Goal: Check status: Check status

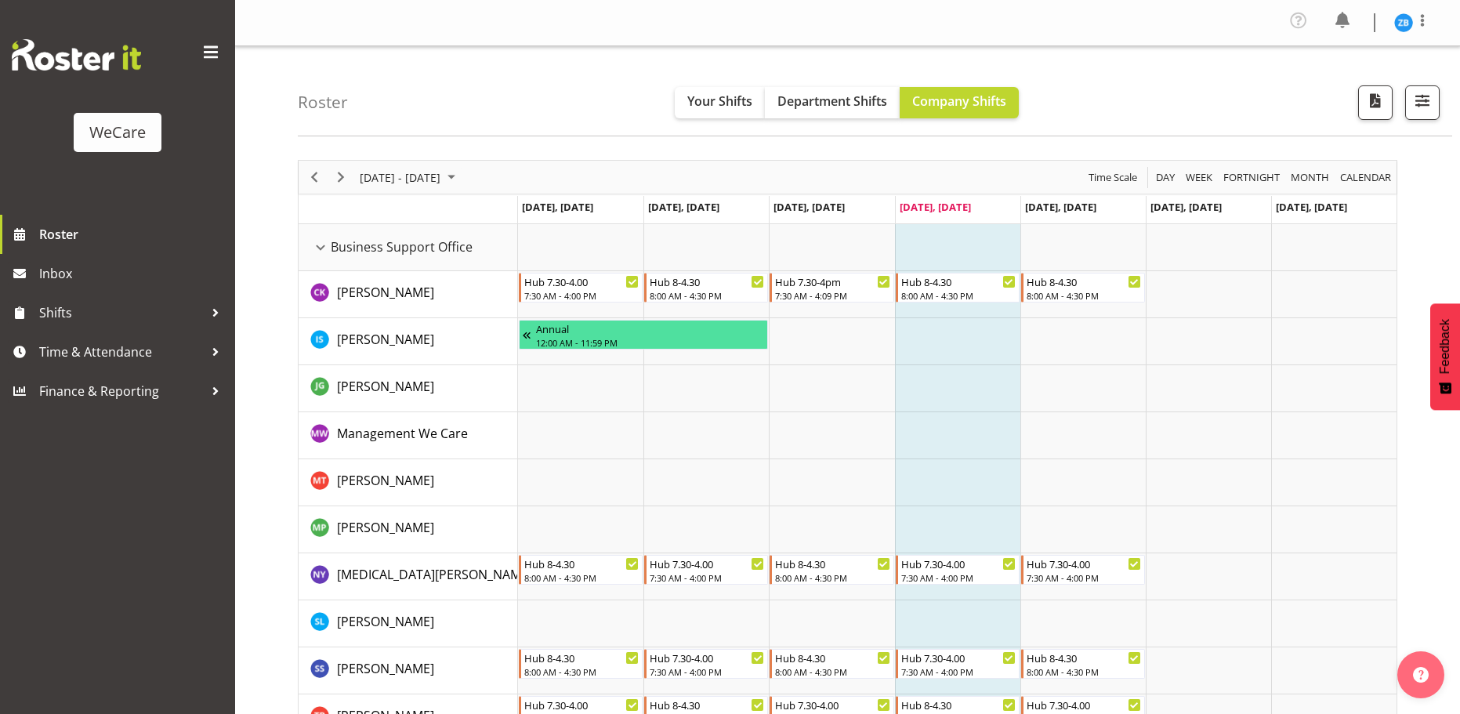
click at [425, 196] on td "Timeline Week of September 4, 2025" at bounding box center [408, 210] width 219 height 28
click at [440, 177] on span "[DATE] - [DATE]" at bounding box center [400, 178] width 84 height 20
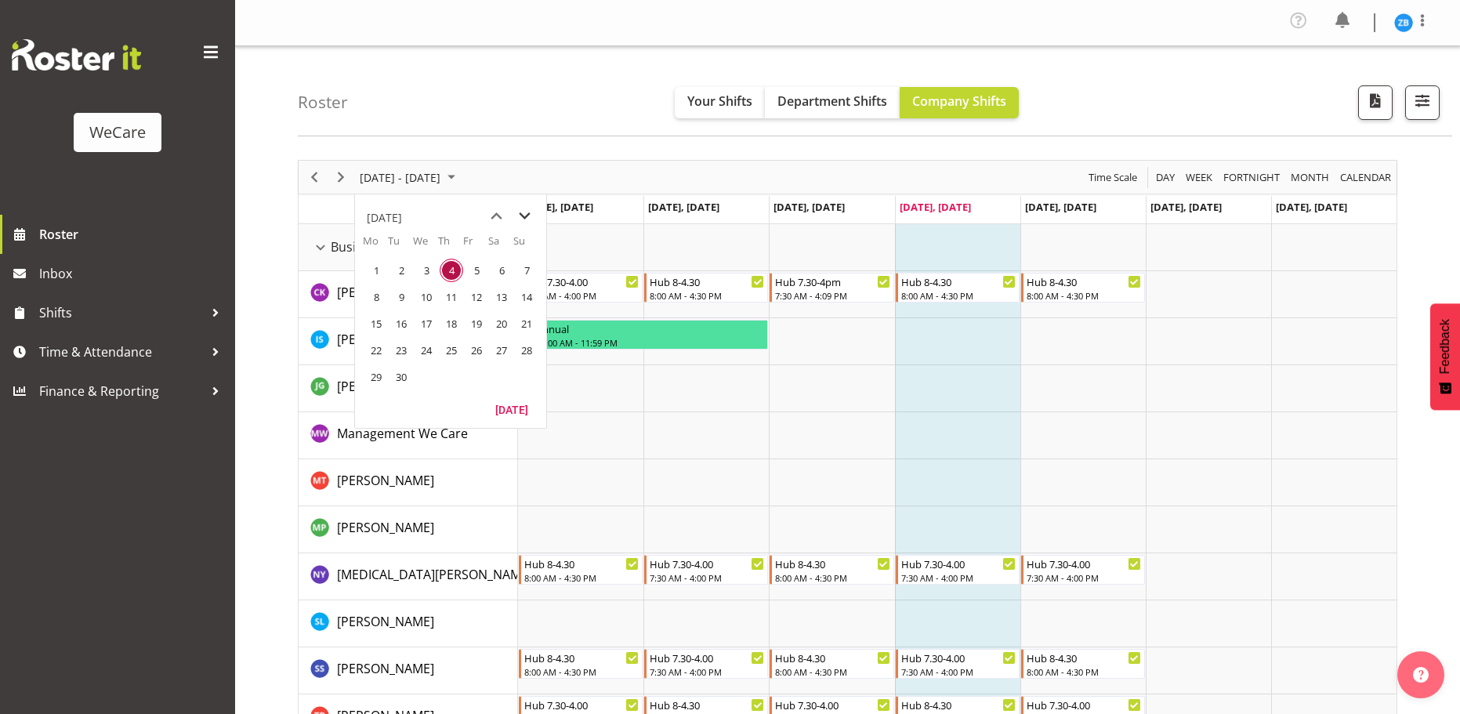
click at [516, 216] on span "next month" at bounding box center [524, 216] width 27 height 28
click at [380, 299] on span "6" at bounding box center [376, 297] width 24 height 24
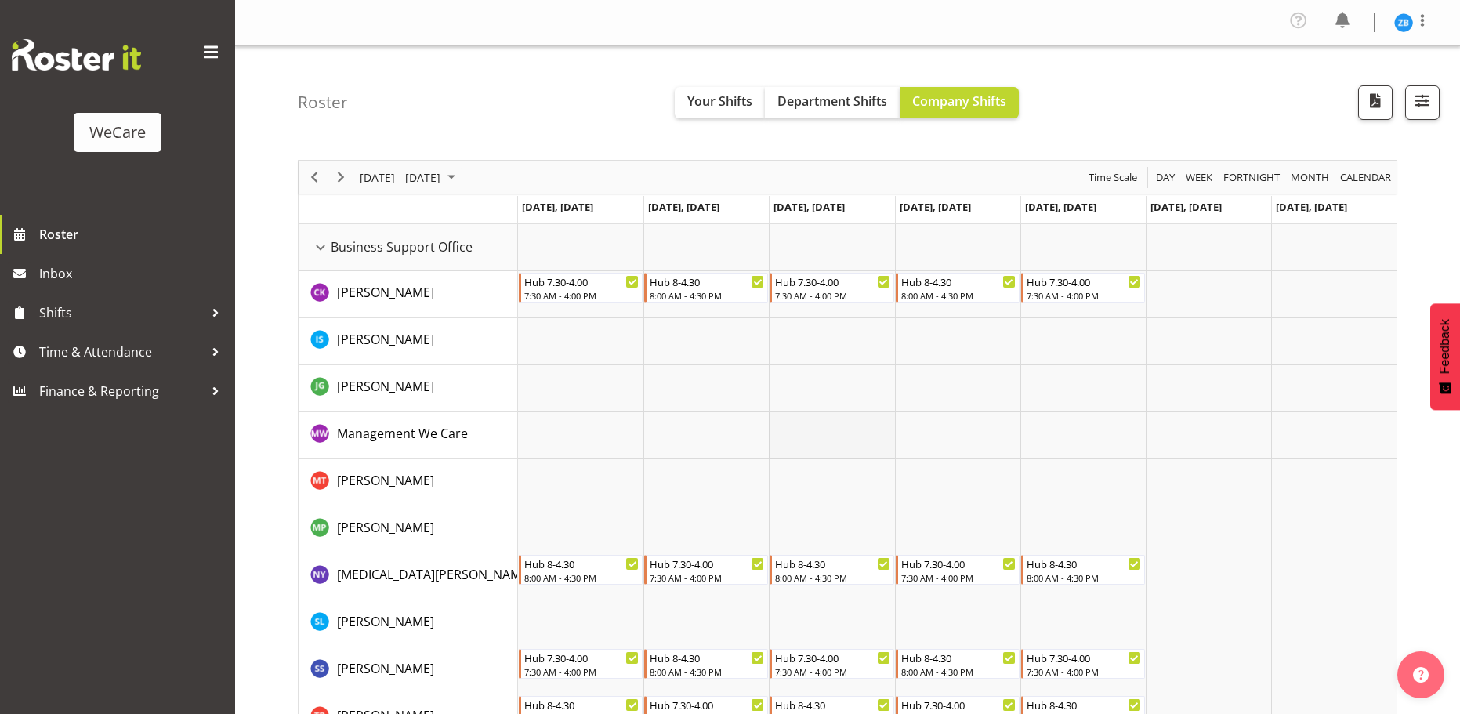
click at [838, 431] on td "Timeline Week of October 6, 2025" at bounding box center [831, 435] width 125 height 47
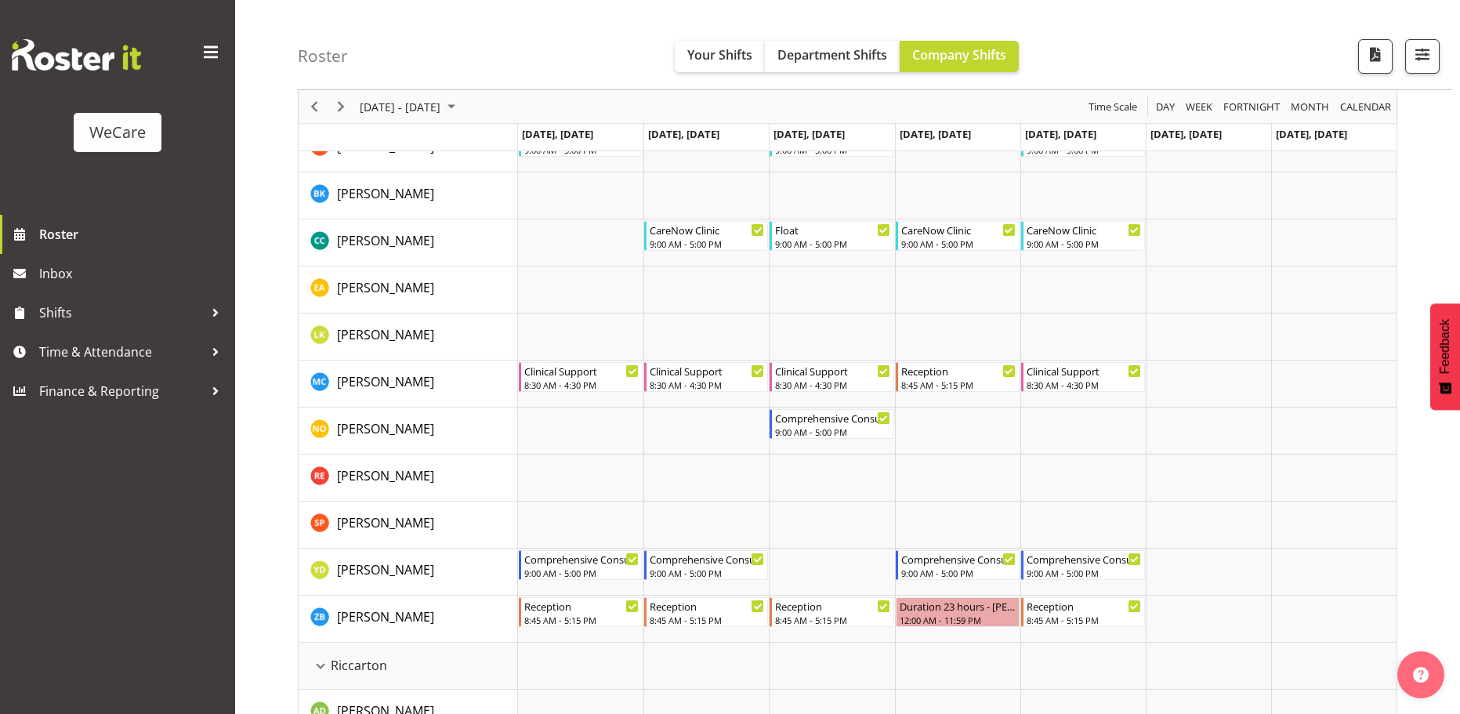
scroll to position [2899, 0]
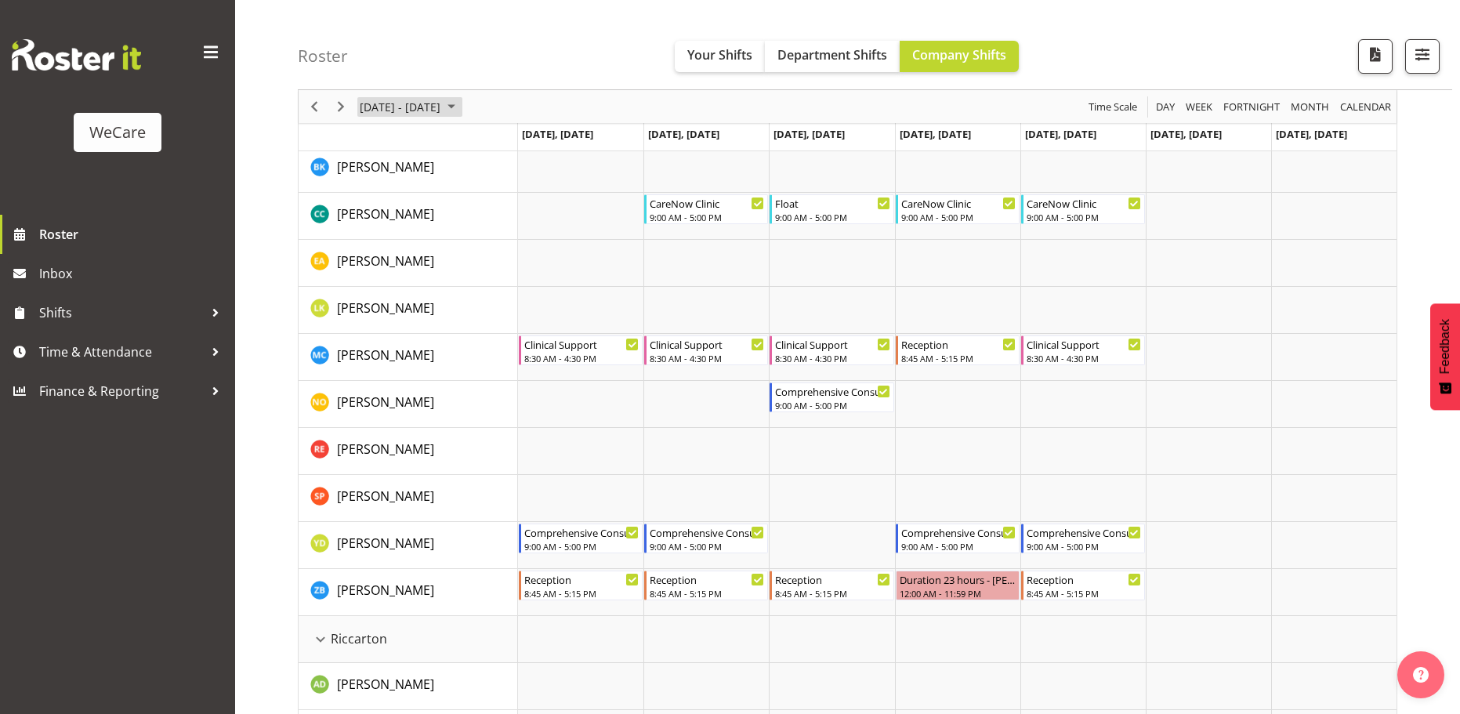
click at [416, 106] on span "[DATE] - [DATE]" at bounding box center [400, 107] width 84 height 20
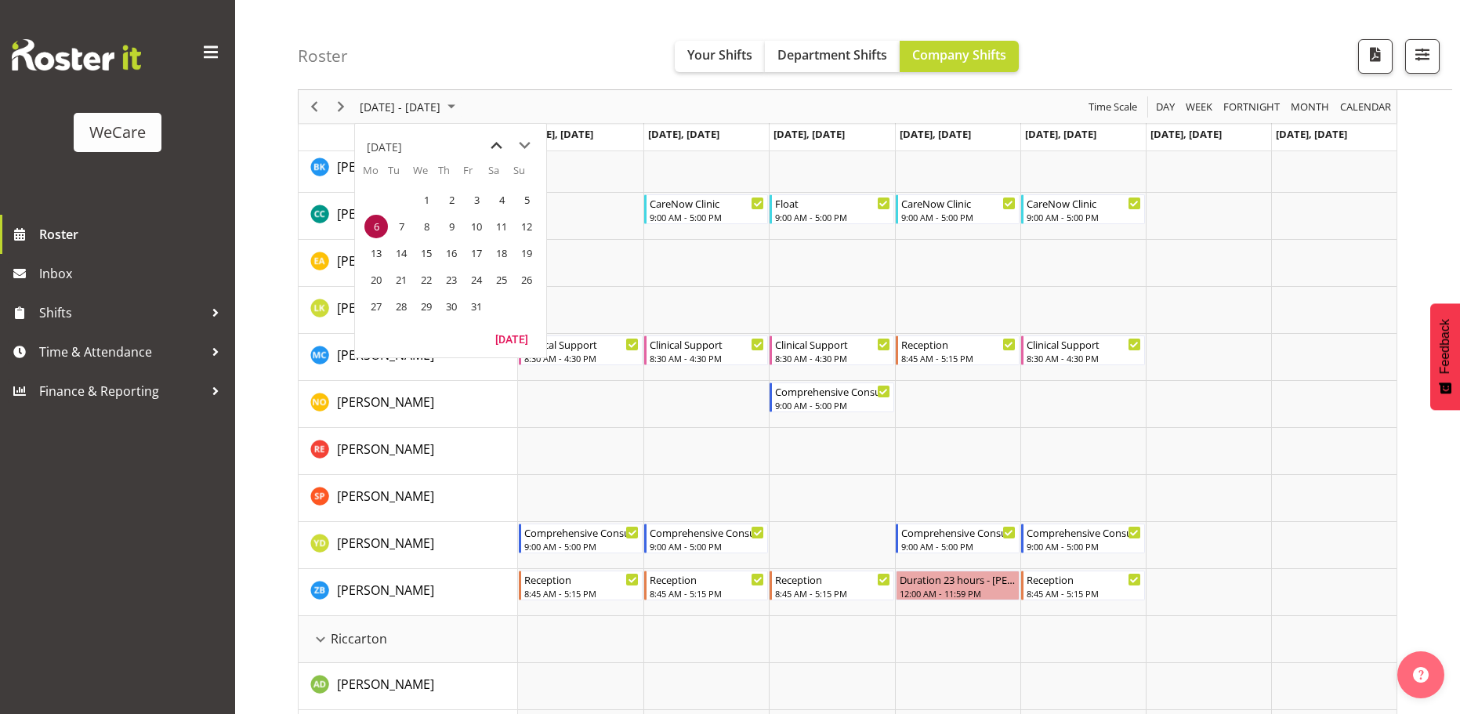
click at [494, 141] on span "previous month" at bounding box center [496, 146] width 27 height 28
click at [451, 198] on span "4" at bounding box center [452, 200] width 24 height 24
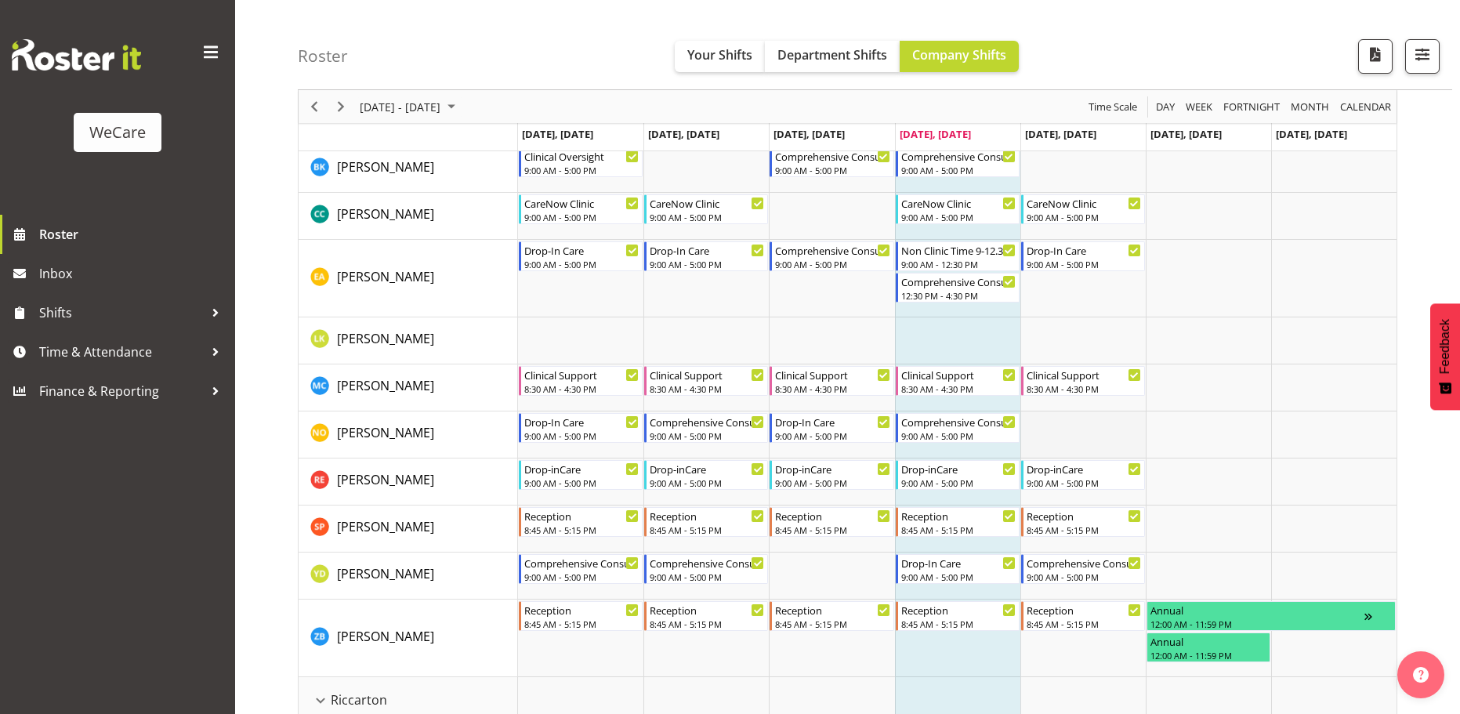
click at [1089, 431] on td "Timeline Week of September 4, 2025" at bounding box center [1082, 434] width 125 height 47
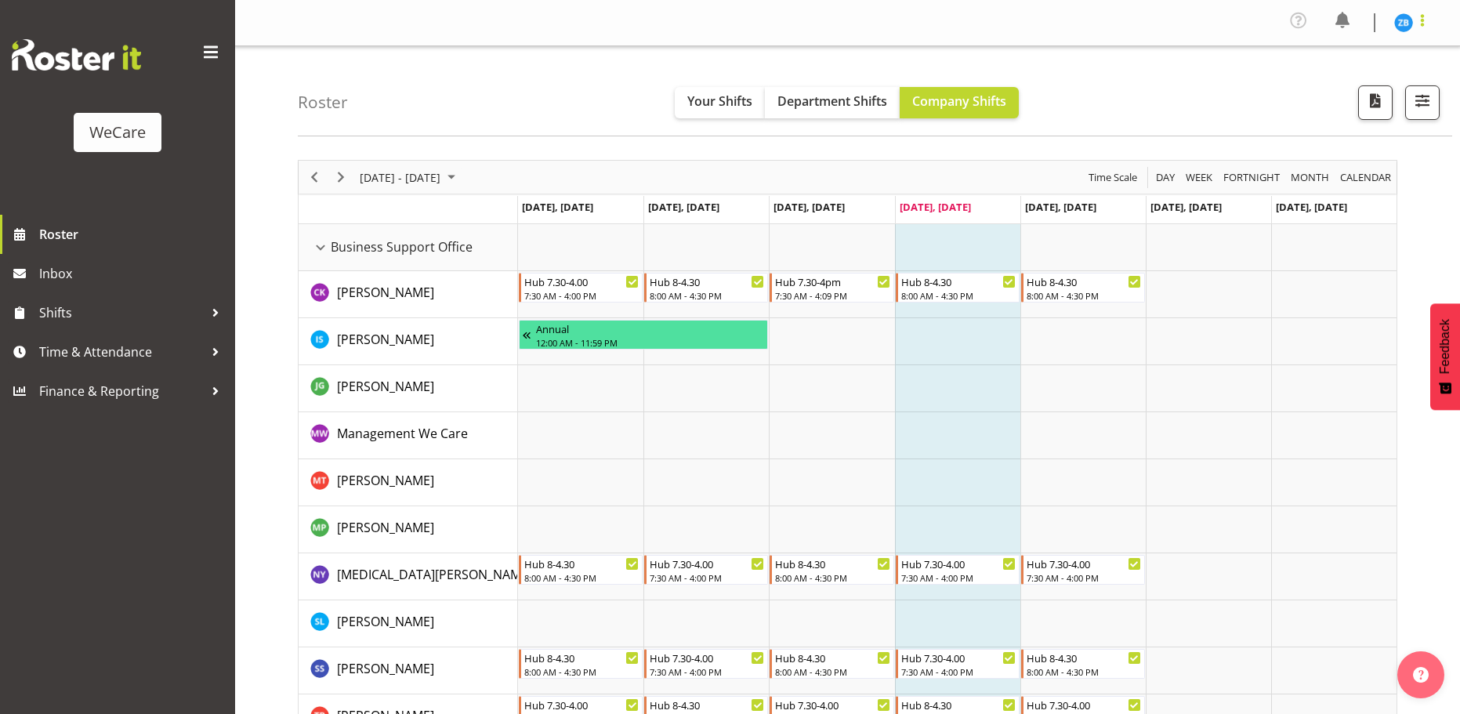
click at [1418, 18] on span at bounding box center [1422, 20] width 19 height 19
click at [1345, 81] on link "Log Out" at bounding box center [1356, 86] width 150 height 28
